Goal: Information Seeking & Learning: Learn about a topic

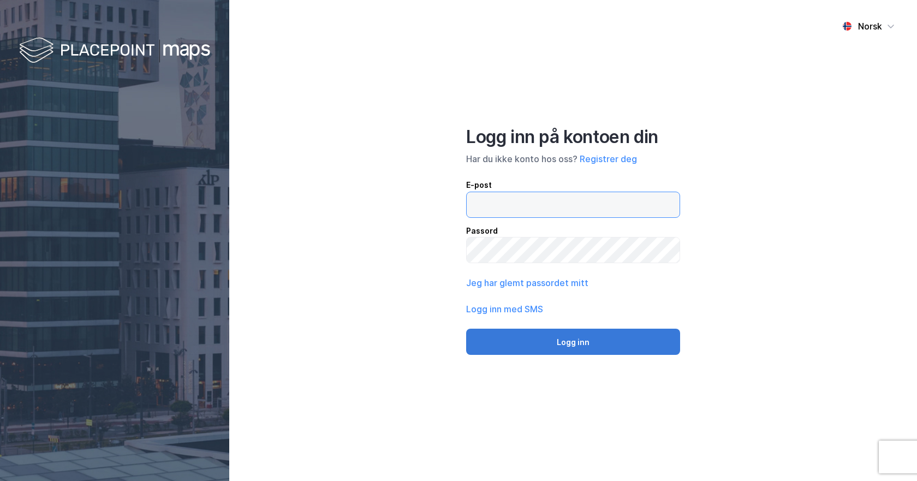
type input "[EMAIL_ADDRESS][DOMAIN_NAME]"
click at [540, 339] on button "Logg inn" at bounding box center [573, 342] width 214 height 26
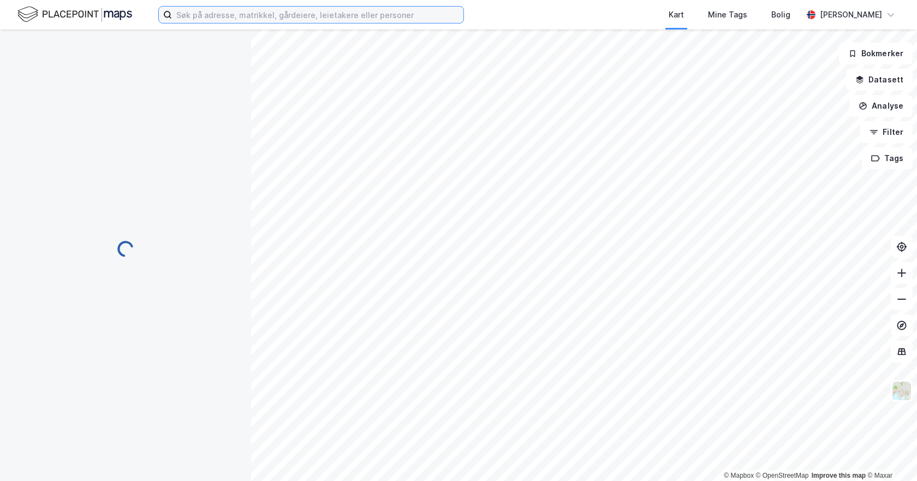
click at [262, 16] on input at bounding box center [317, 15] width 291 height 16
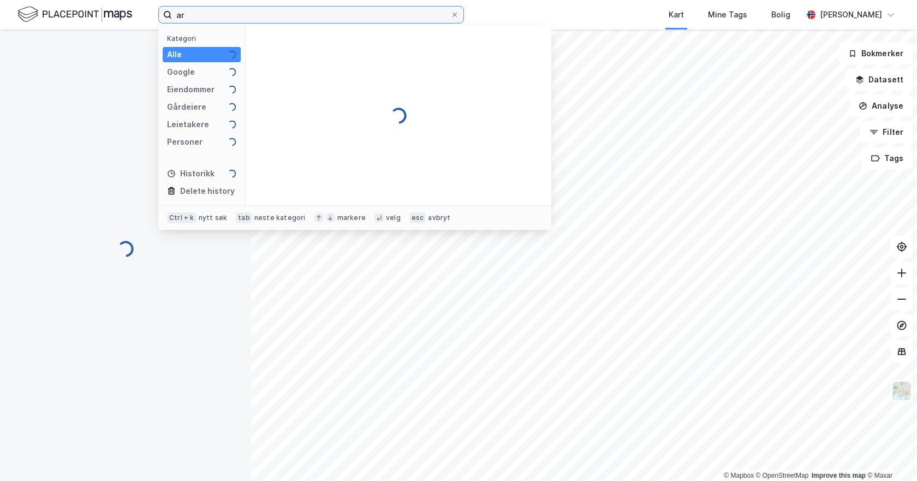
type input "a"
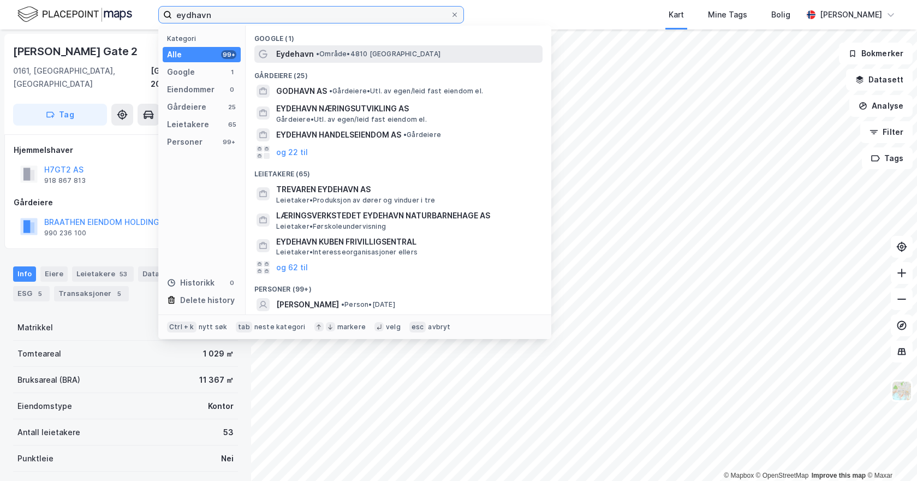
type input "eydhavn"
click at [299, 55] on span "Eydehavn" at bounding box center [295, 53] width 38 height 13
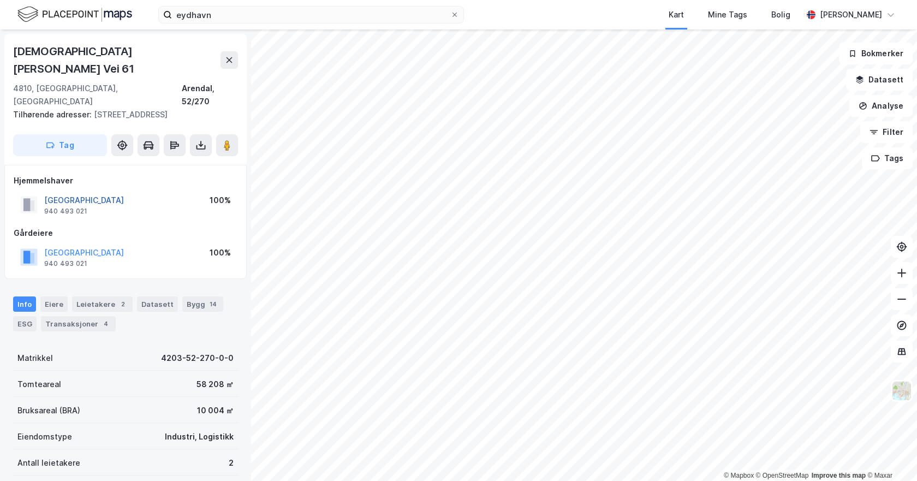
click at [0, 0] on button "[GEOGRAPHIC_DATA]" at bounding box center [0, 0] width 0 height 0
click at [905, 391] on img at bounding box center [901, 390] width 21 height 21
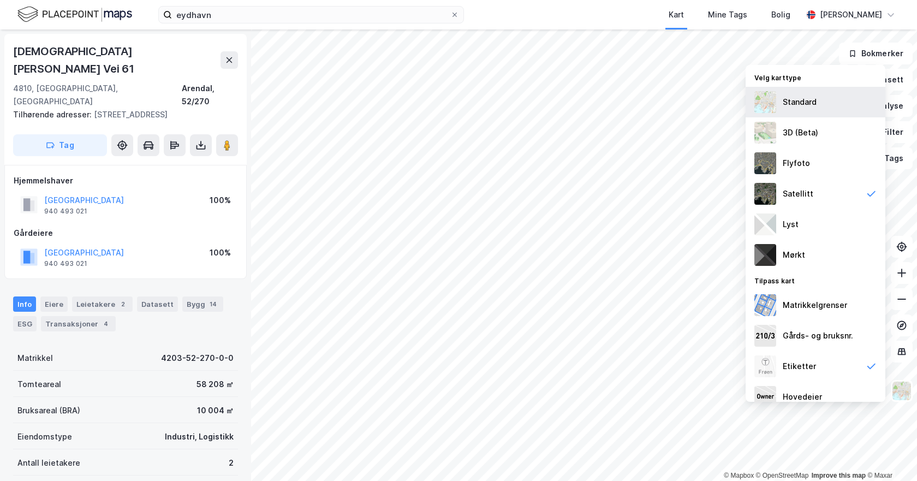
click at [792, 90] on div "Standard" at bounding box center [815, 102] width 140 height 31
